Goal: Task Accomplishment & Management: Manage account settings

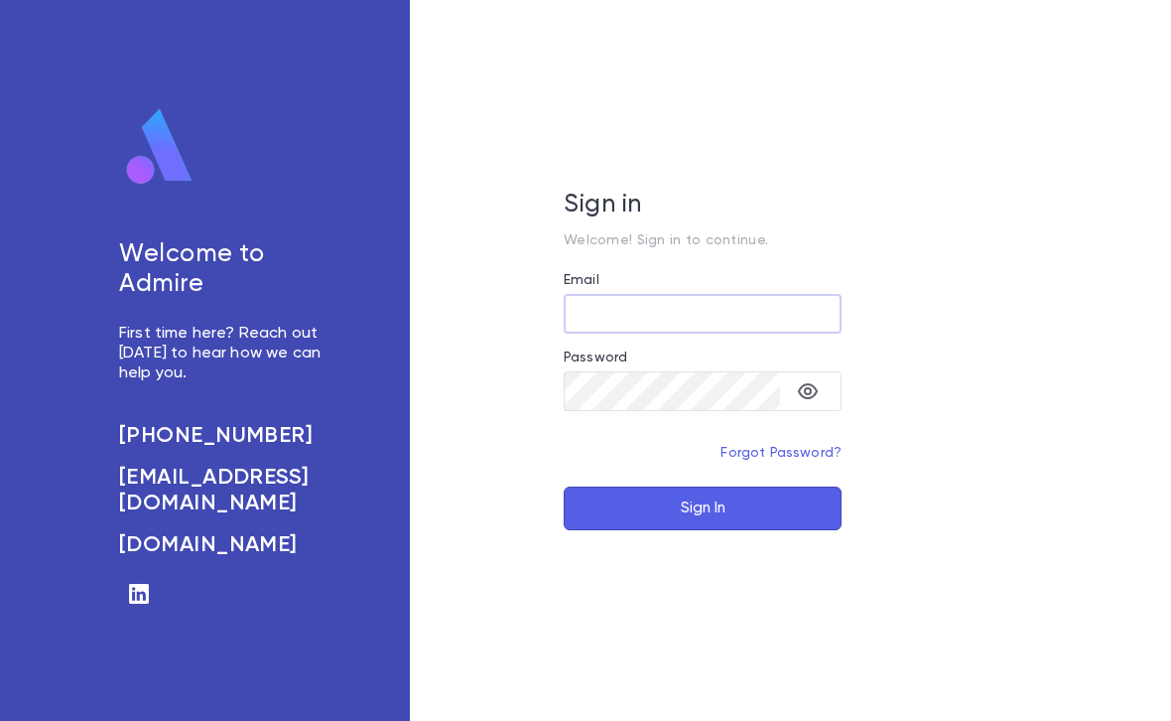
click at [711, 323] on input "Email" at bounding box center [703, 314] width 278 height 39
type input "**********"
click at [703, 508] on button "Sign In" at bounding box center [703, 508] width 278 height 44
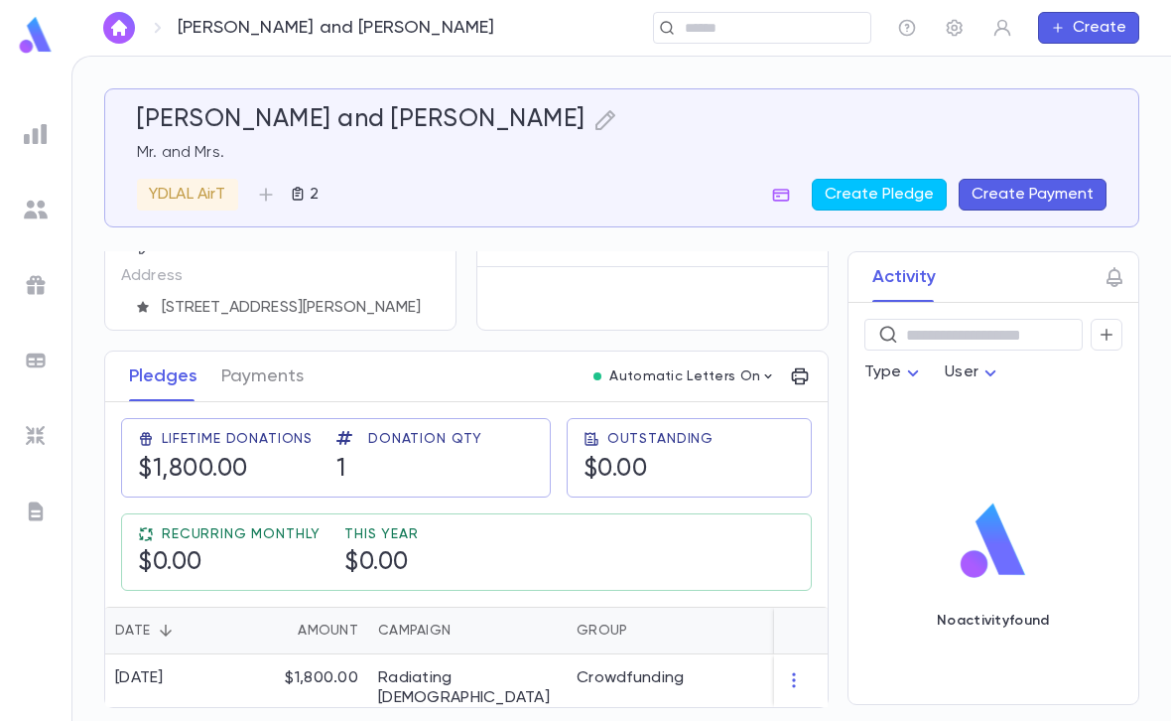
scroll to position [171, 0]
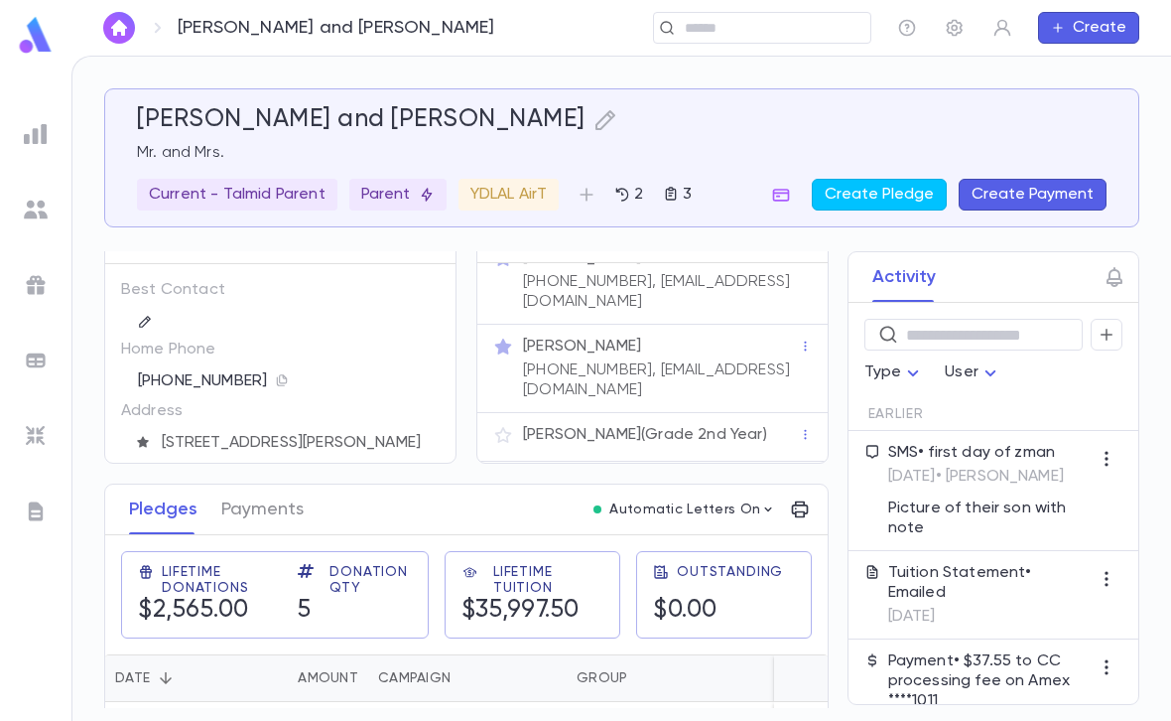
scroll to position [27, 0]
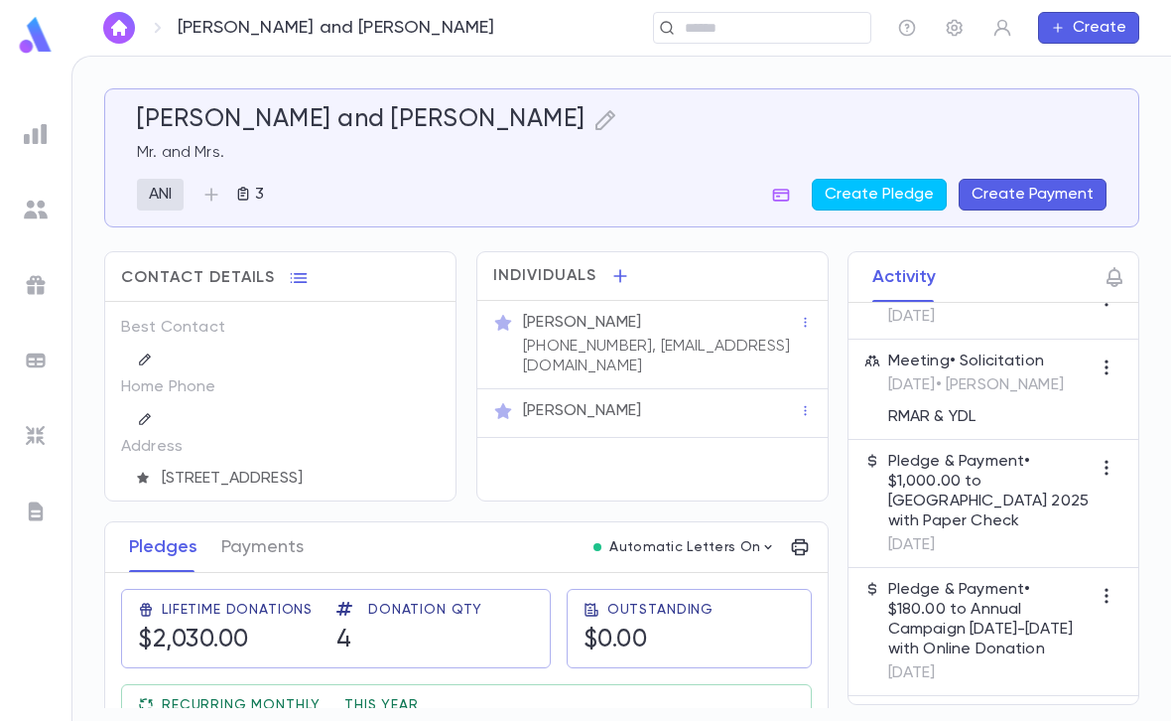
scroll to position [160, 0]
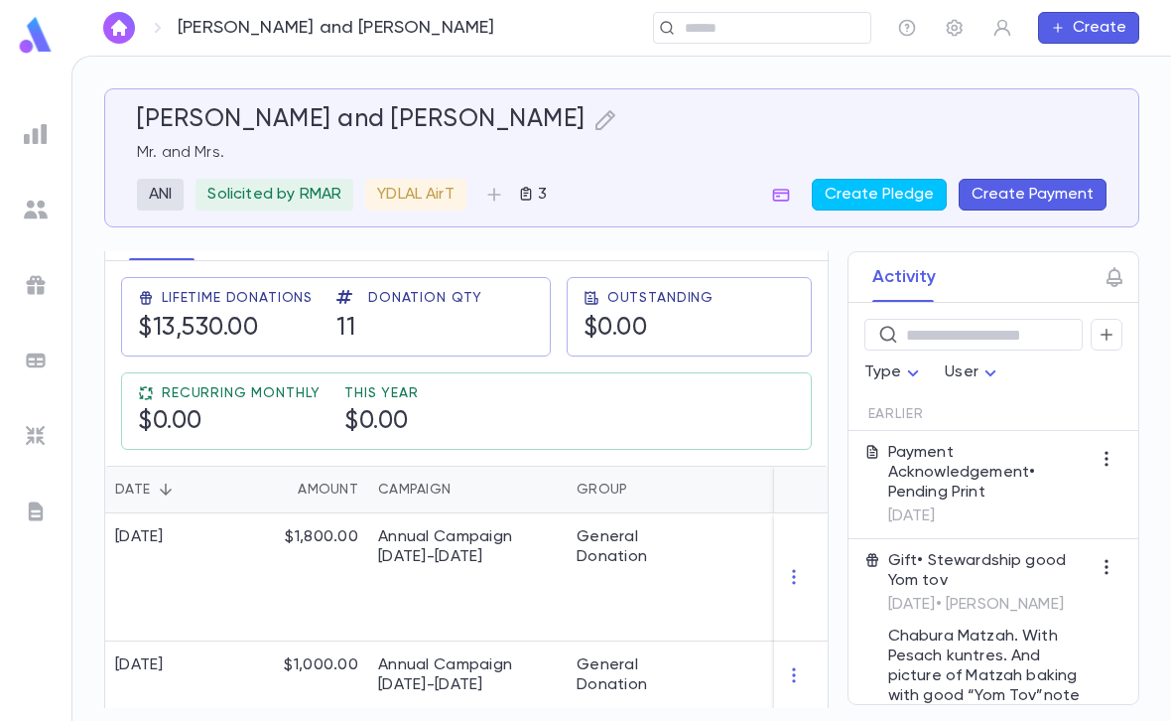
scroll to position [313, 0]
